Goal: Find specific page/section: Find specific page/section

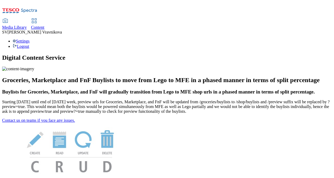
click at [44, 25] on span "Content" at bounding box center [38, 27] width 14 height 5
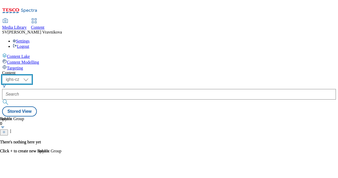
click at [32, 75] on select "ighs-cz ighs-hu ighs-sk" at bounding box center [17, 79] width 30 height 8
select select "ighs-sk"
click at [32, 75] on select "ighs-cz ighs-hu ighs-sk" at bounding box center [17, 79] width 30 height 8
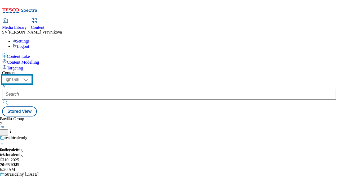
scroll to position [26, 0]
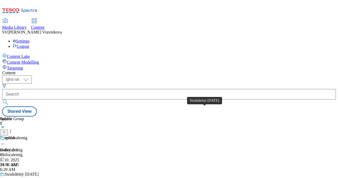
click at [39, 172] on div "Strašidelný Halloween" at bounding box center [22, 174] width 34 height 5
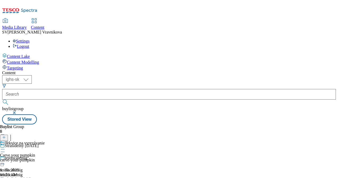
scroll to position [159, 0]
